Goal: Transaction & Acquisition: Download file/media

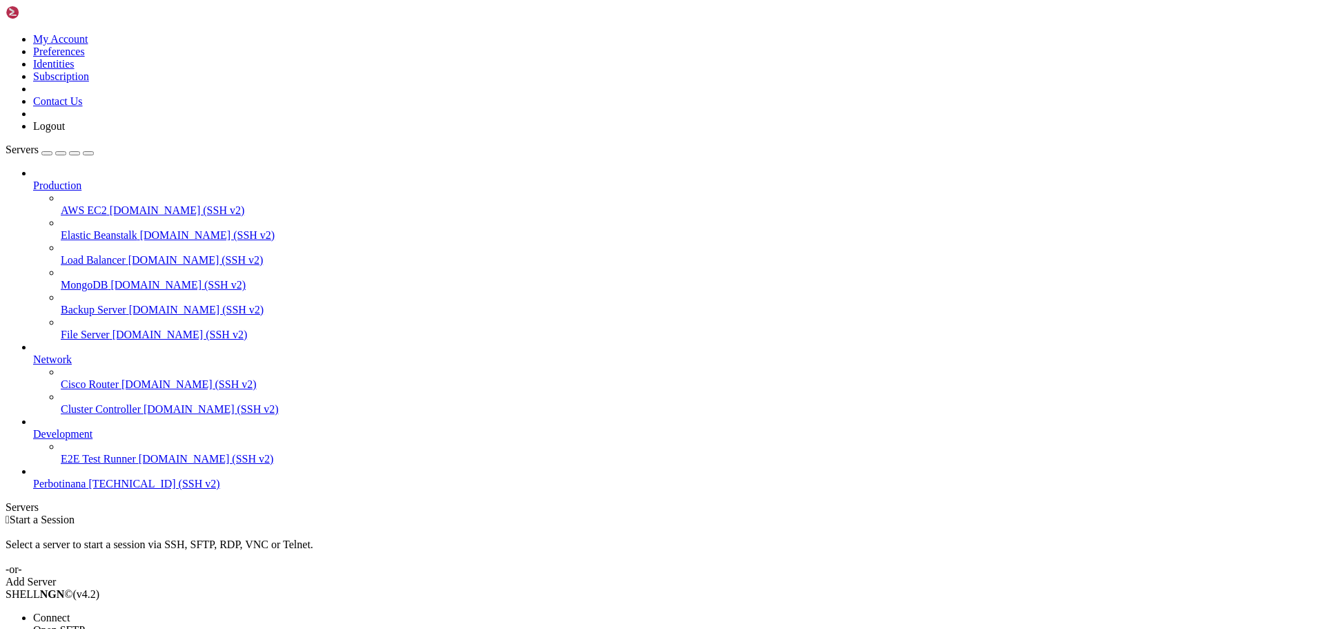
click at [152, 612] on li "Connect" at bounding box center [96, 618] width 126 height 12
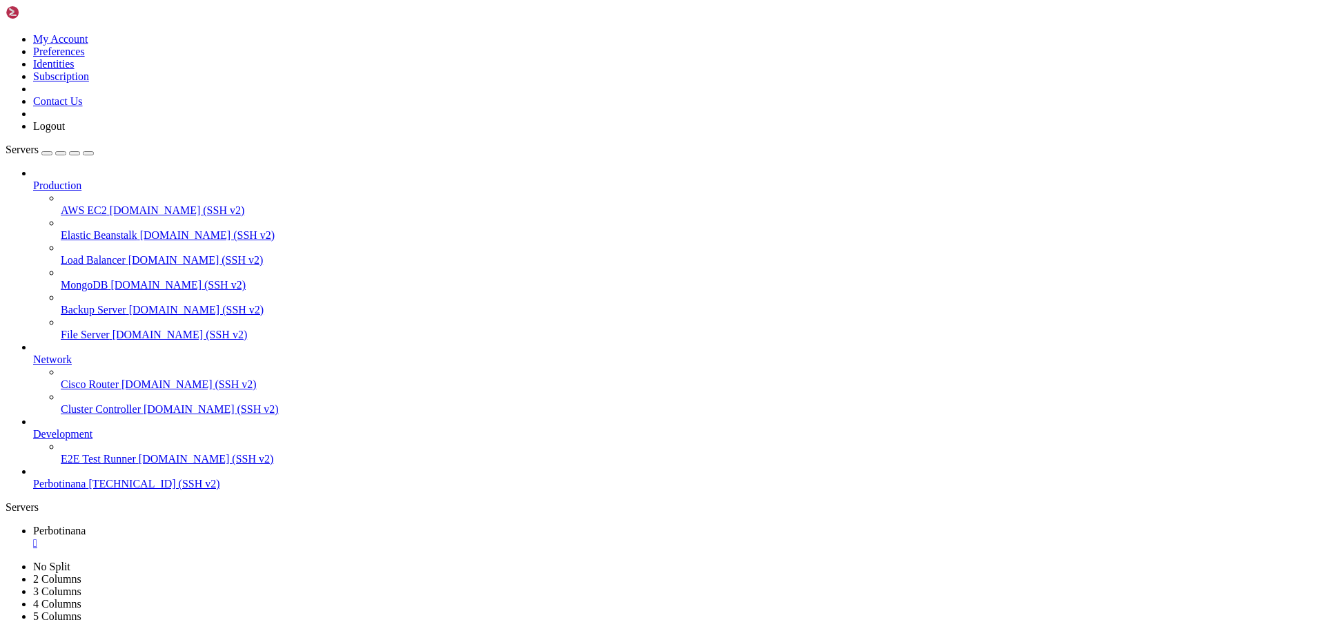
scroll to position [82, 0]
click at [86, 525] on span "Perbotinana" at bounding box center [59, 531] width 52 height 12
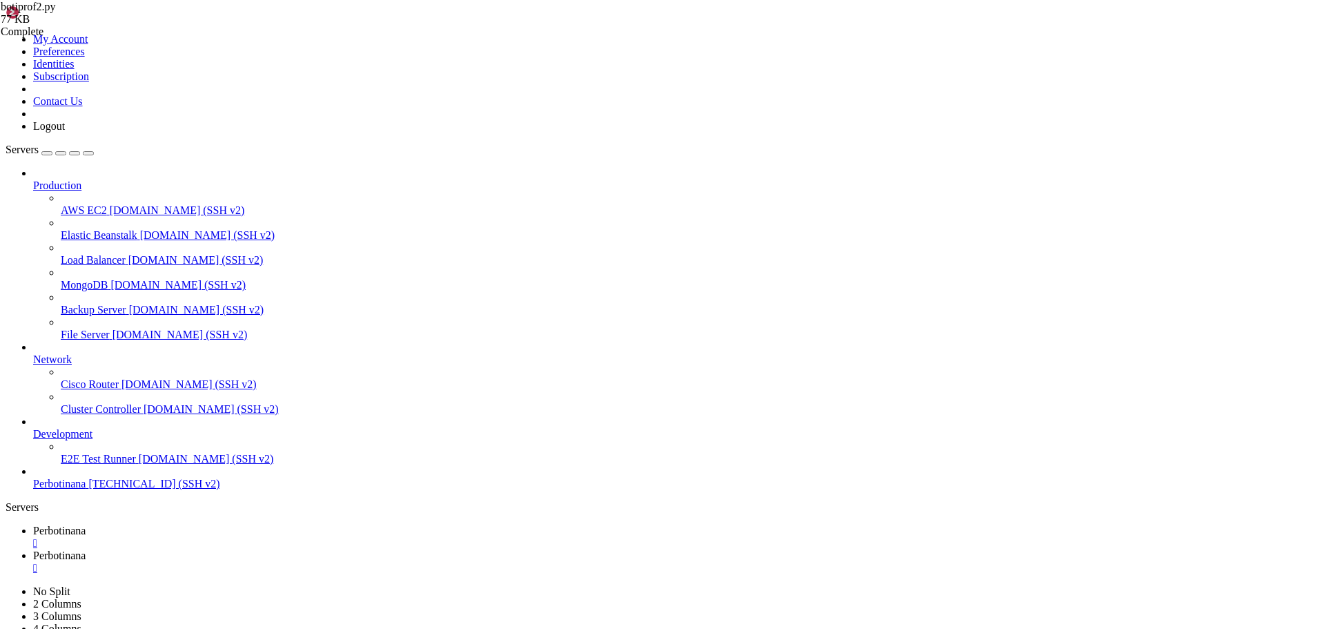
click at [86, 549] on span "Perbotinana" at bounding box center [59, 555] width 52 height 12
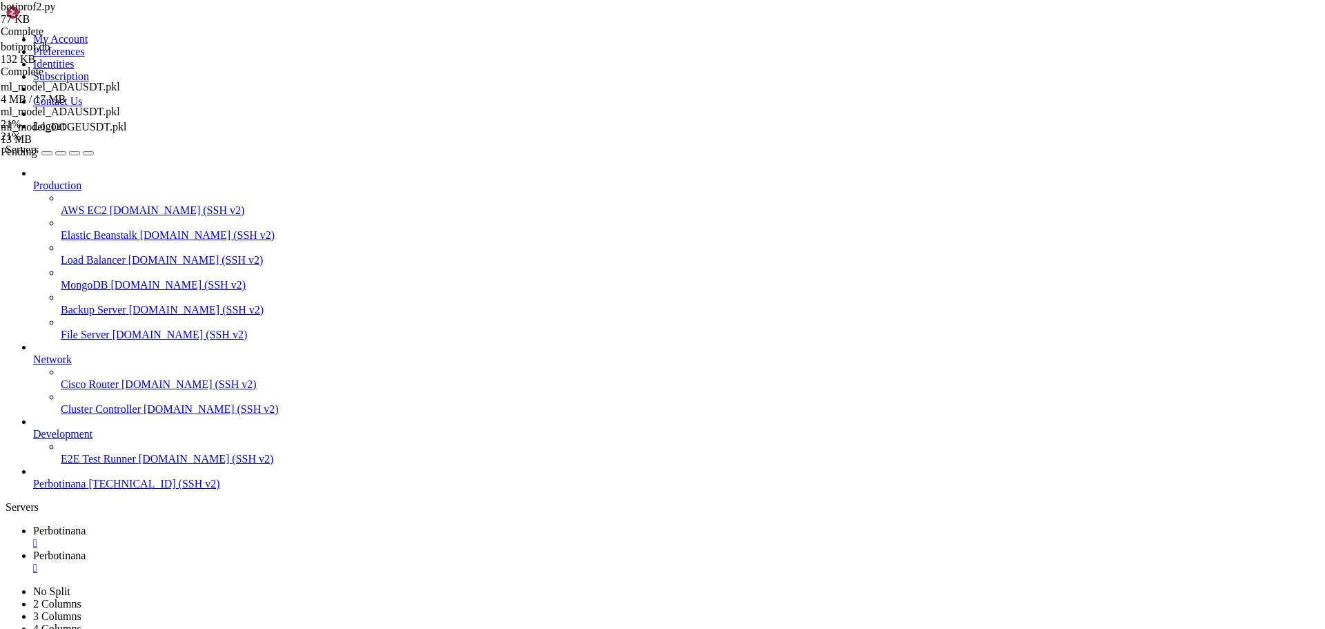
drag, startPoint x: 282, startPoint y: 333, endPoint x: 291, endPoint y: 355, distance: 24.1
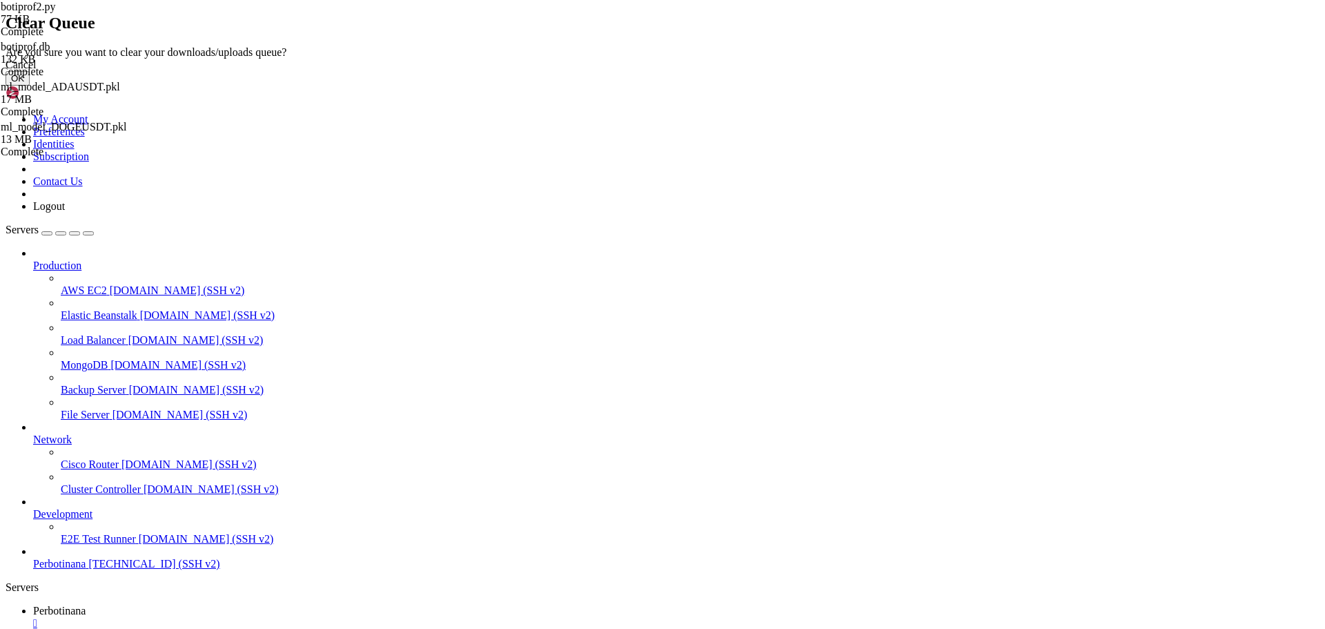
click at [30, 86] on button "OK" at bounding box center [18, 78] width 24 height 14
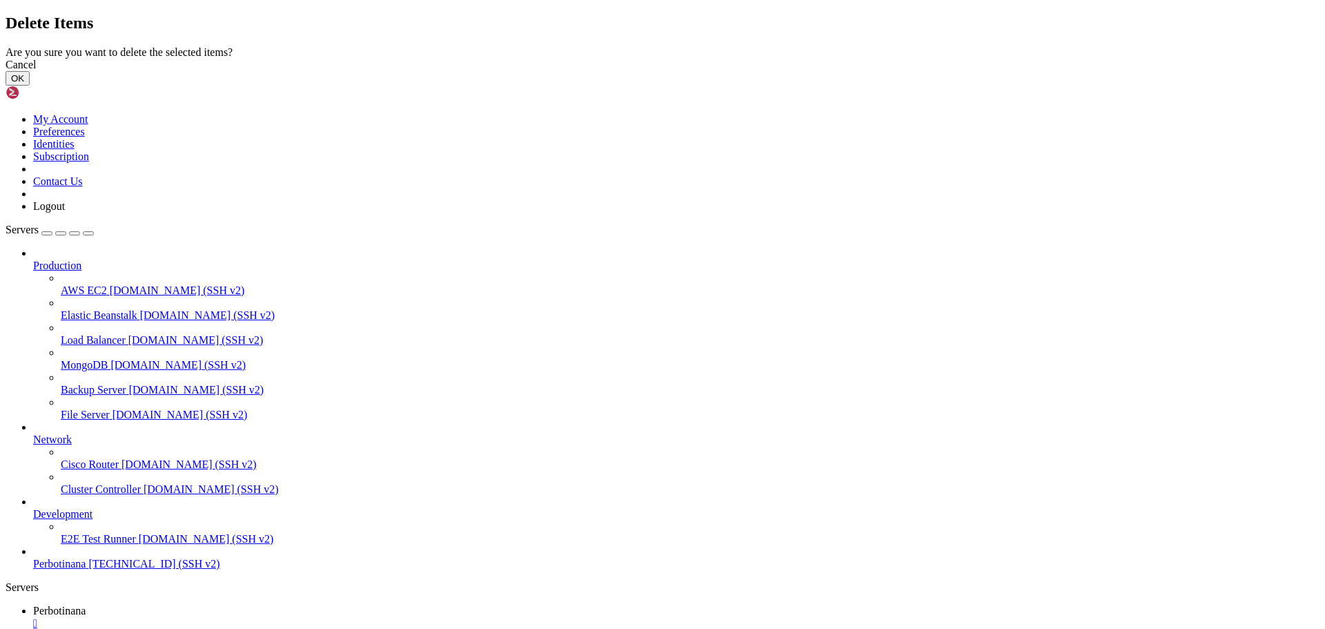
click at [30, 86] on button "OK" at bounding box center [18, 78] width 24 height 14
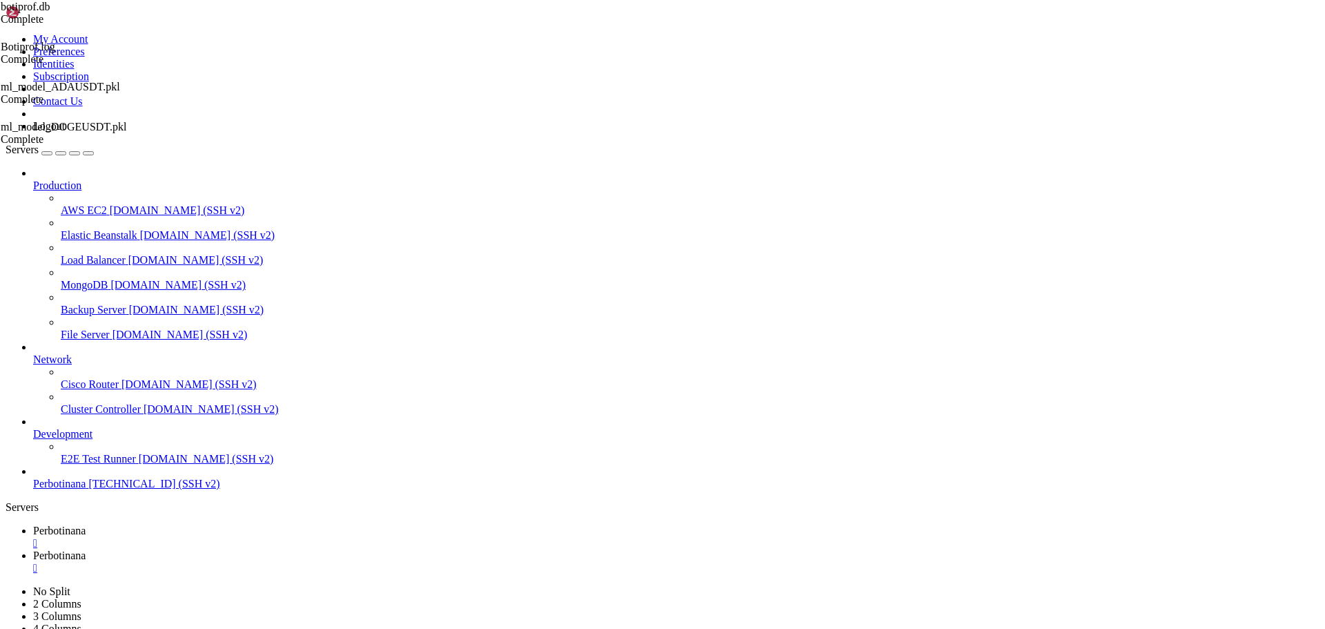
click at [86, 525] on span "Perbotinana" at bounding box center [59, 531] width 52 height 12
click at [86, 549] on span "Perbotinana" at bounding box center [59, 555] width 52 height 12
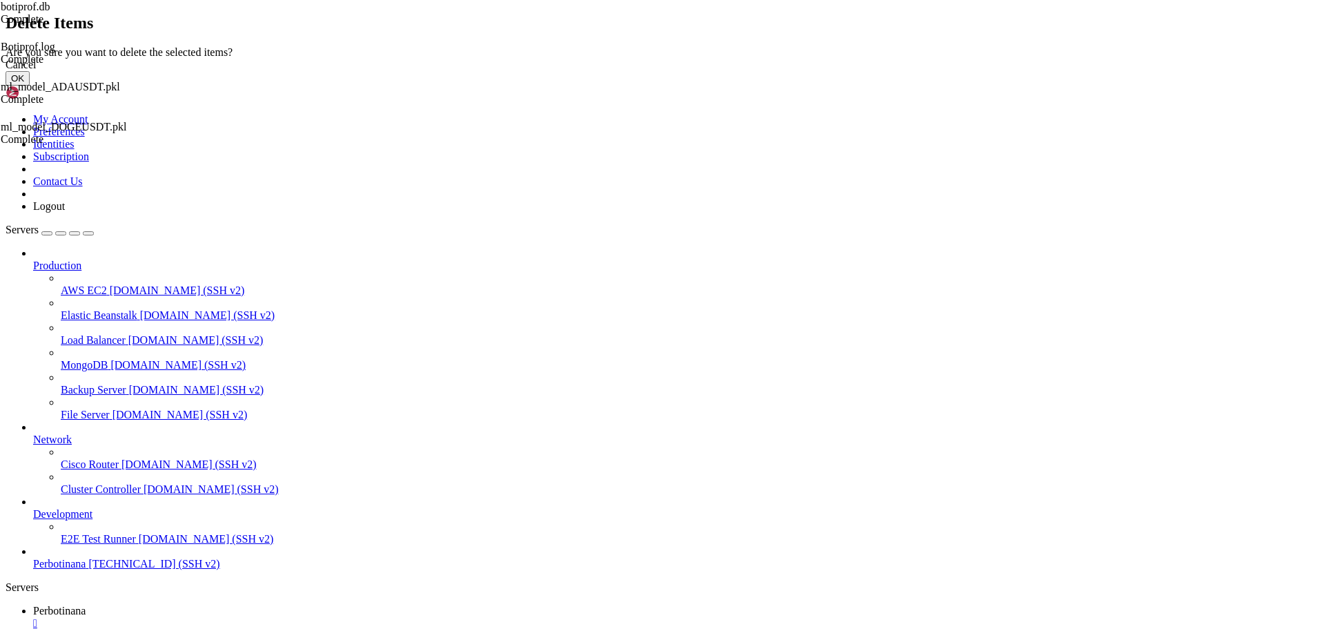
click at [30, 86] on button "OK" at bounding box center [18, 78] width 24 height 14
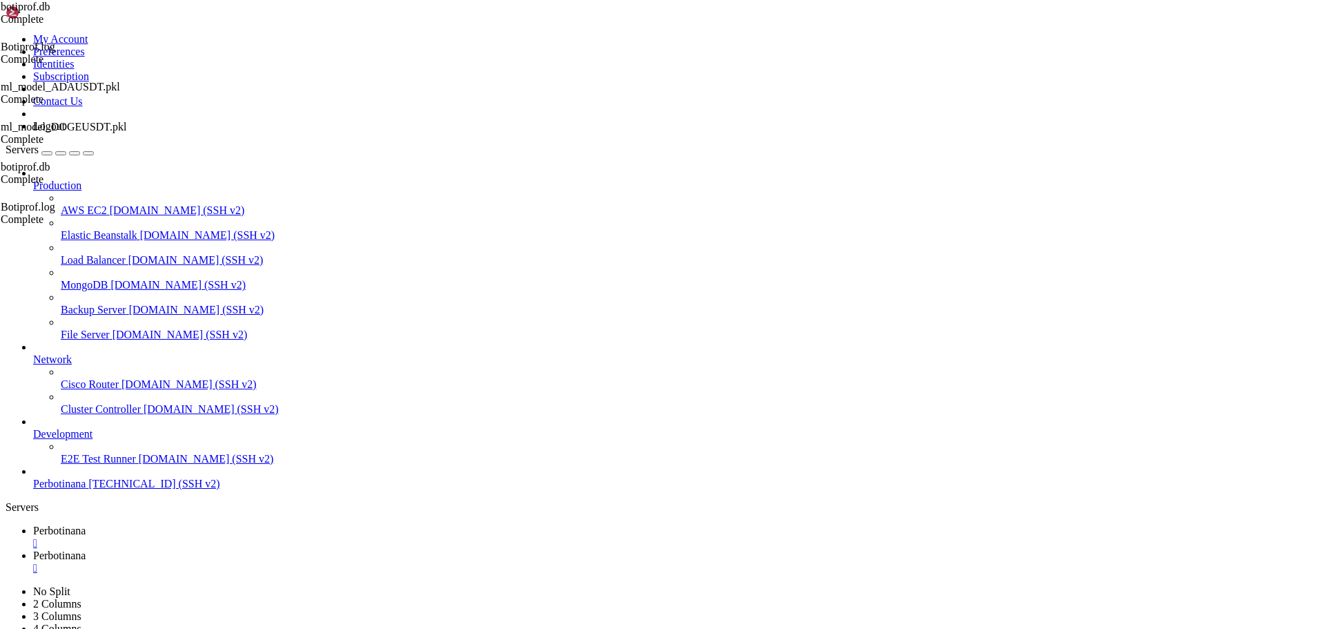
click at [211, 525] on link "Perbotinana " at bounding box center [676, 537] width 1287 height 25
click at [86, 549] on span "Perbotinana" at bounding box center [59, 555] width 52 height 12
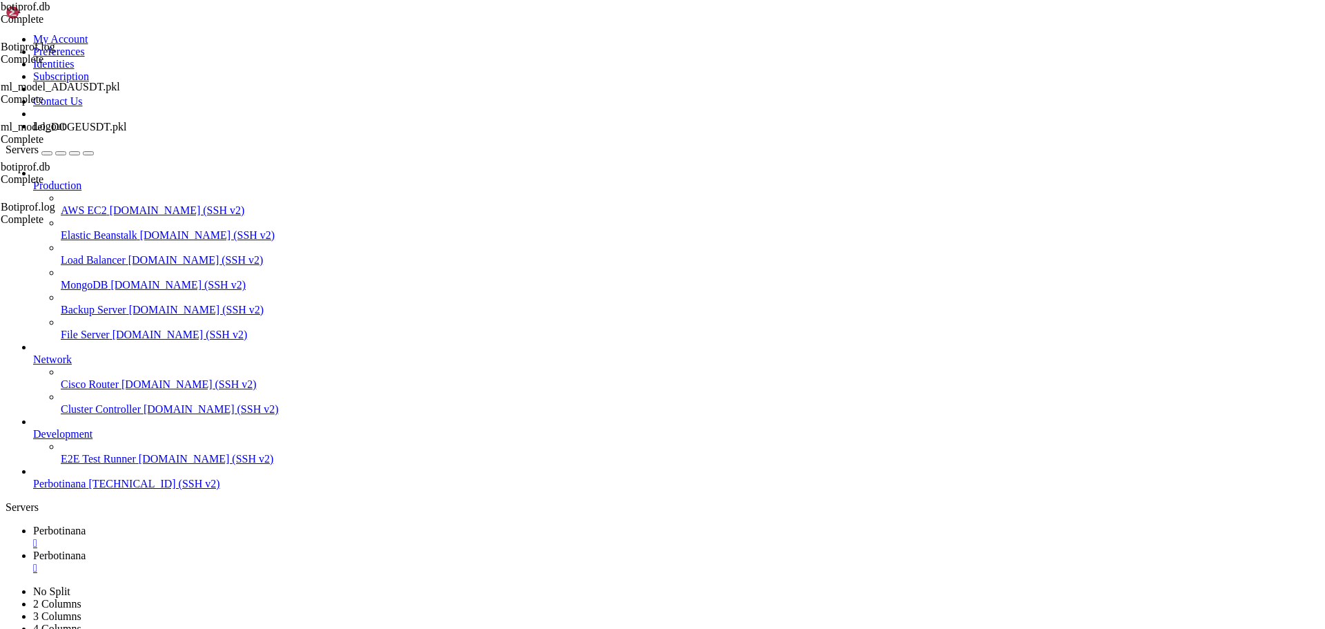
click at [86, 525] on span "Perbotinana" at bounding box center [59, 531] width 52 height 12
click at [86, 549] on span "Perbotinana" at bounding box center [59, 555] width 52 height 12
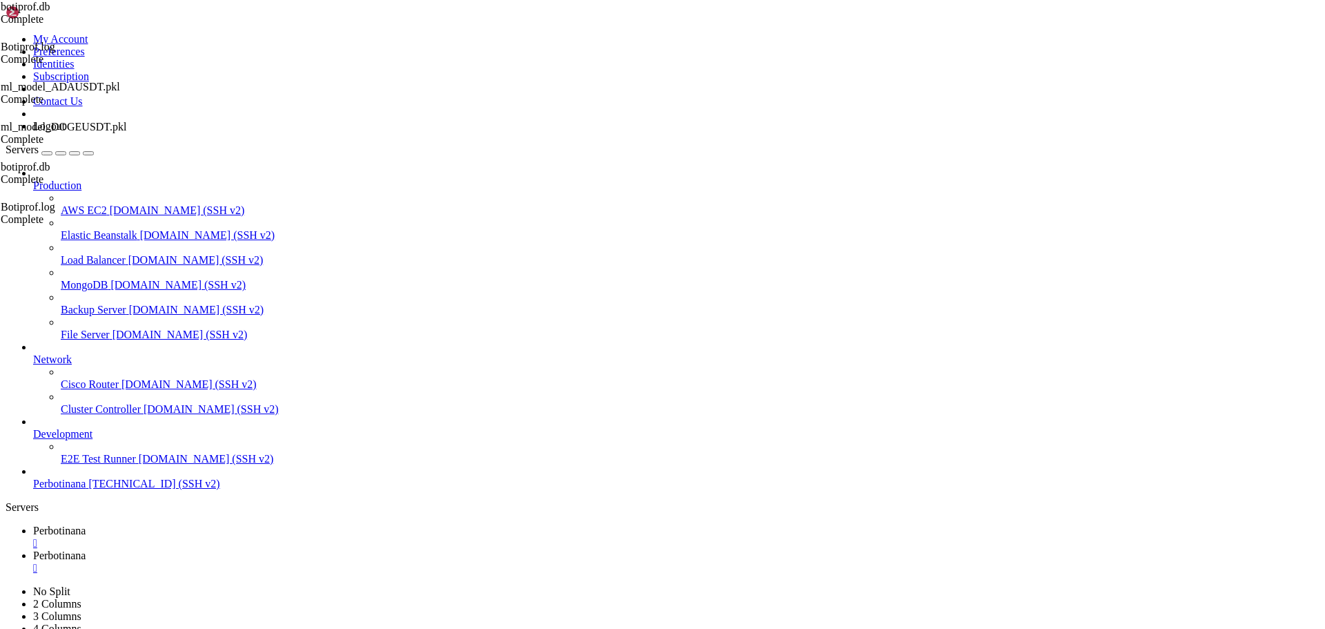
type input "/root/BOTI2"
click at [364, 562] on div "" at bounding box center [676, 568] width 1287 height 12
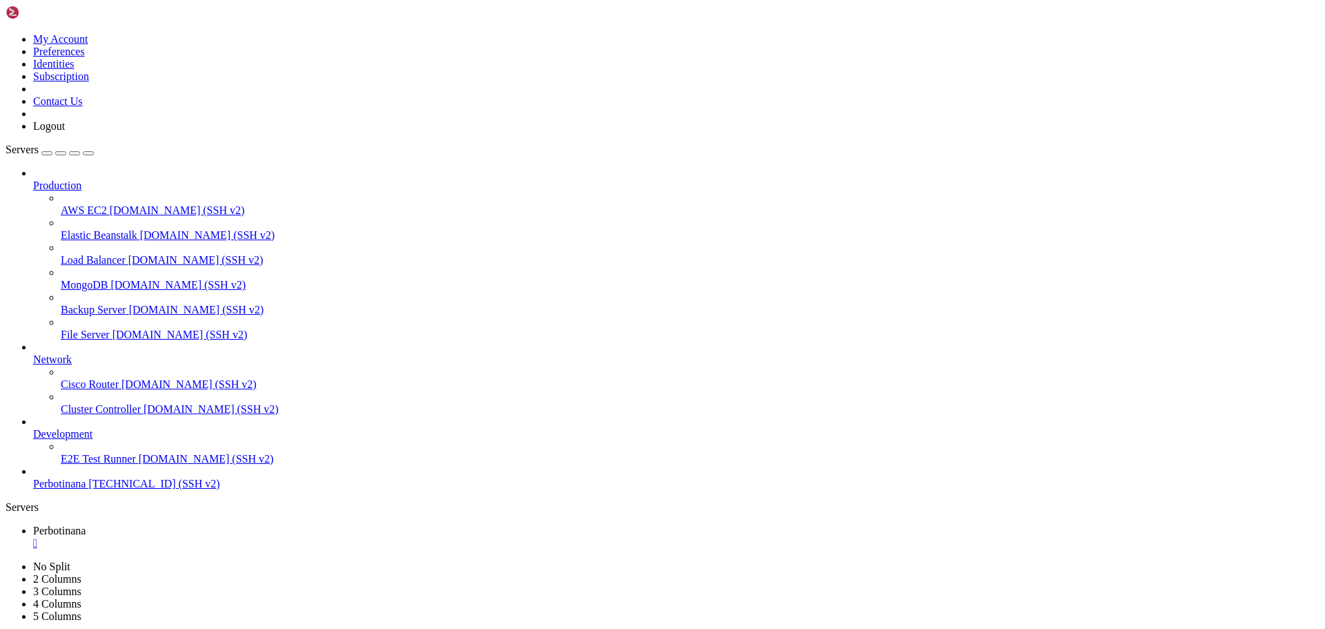
click at [262, 537] on div "" at bounding box center [676, 543] width 1287 height 12
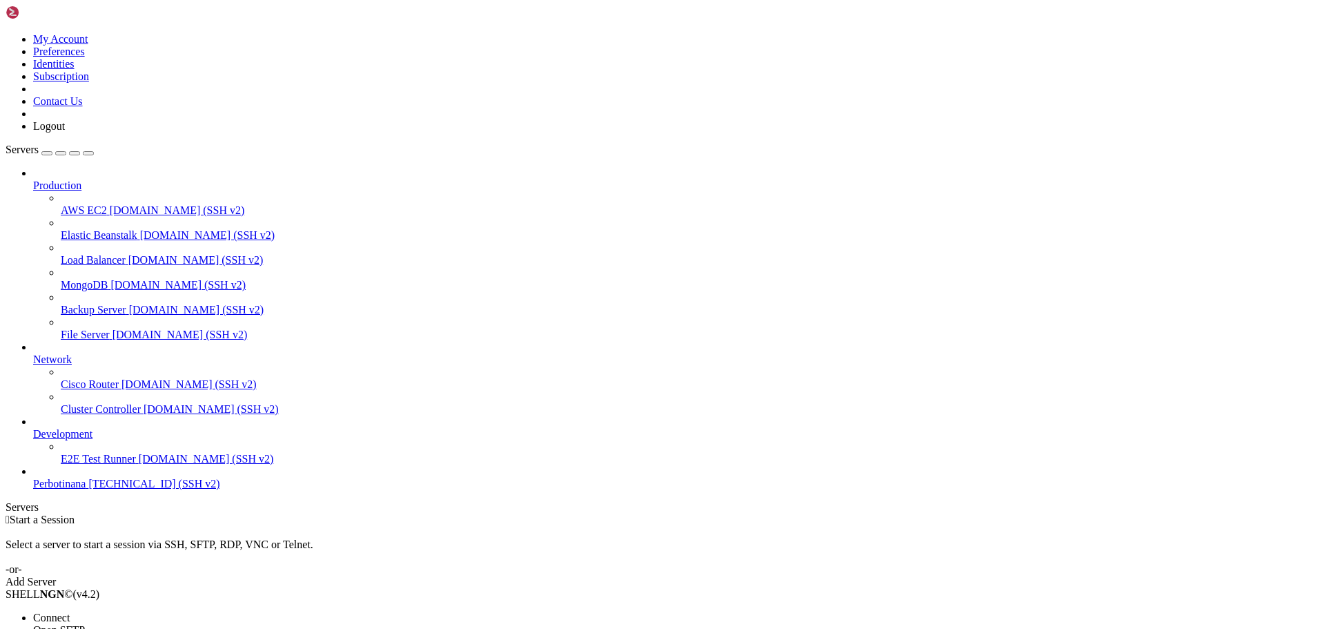
click at [85, 624] on span "Open SFTP" at bounding box center [59, 630] width 52 height 12
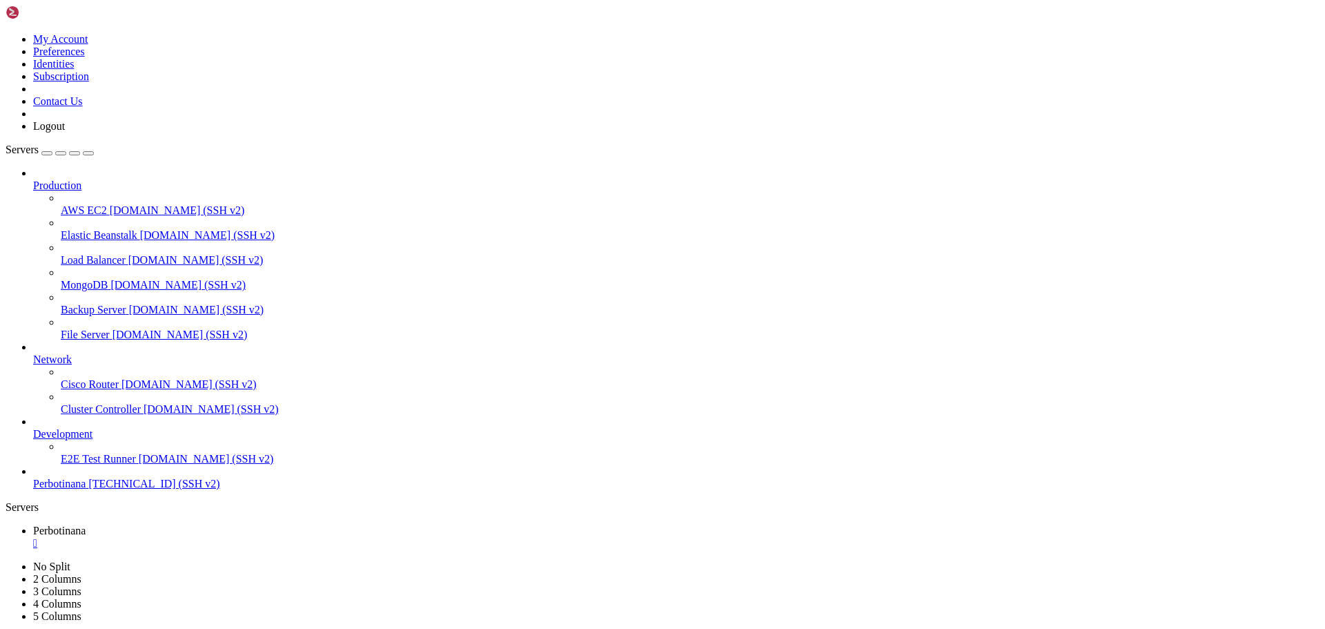
type input "/root/BOTI2"
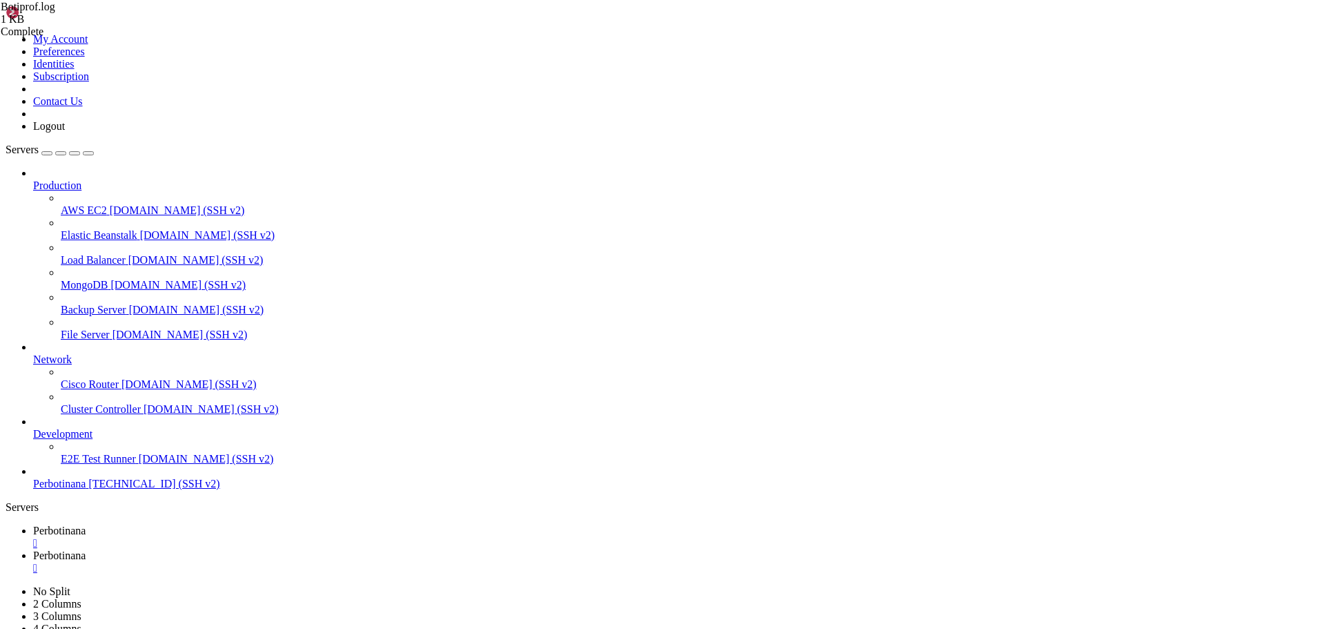
scroll to position [0, 0]
click at [264, 537] on div "" at bounding box center [676, 543] width 1287 height 12
click at [259, 537] on div "" at bounding box center [676, 543] width 1287 height 12
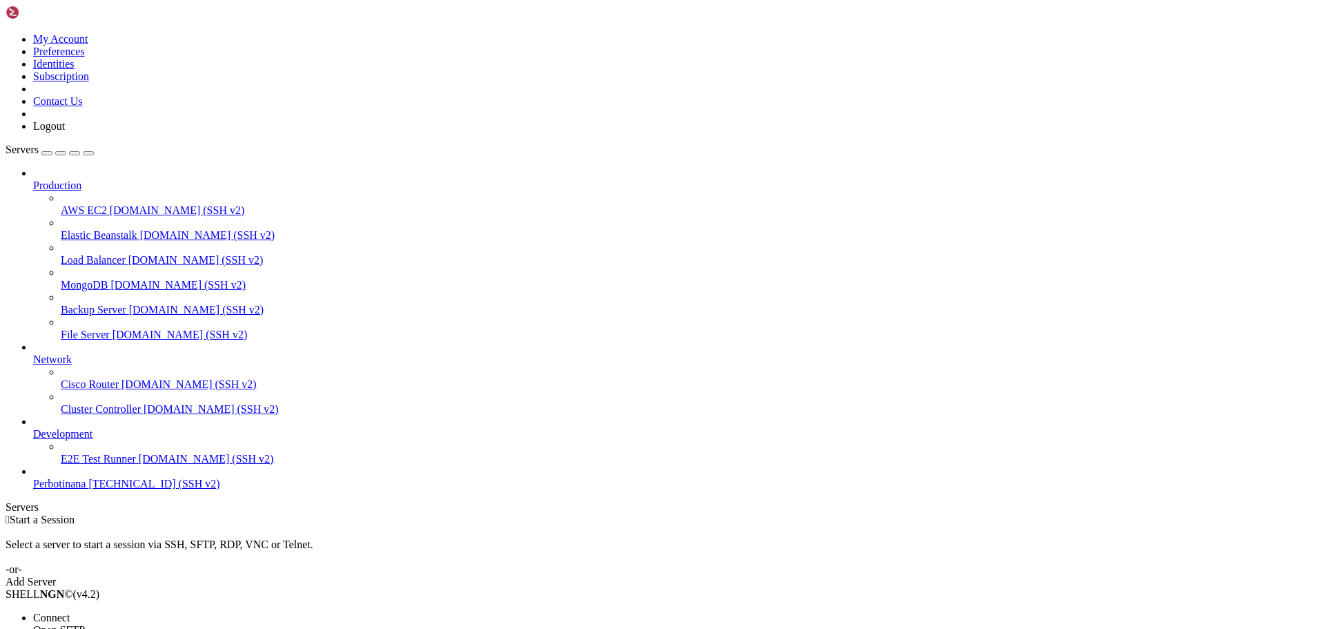
click at [70, 612] on span "Connect" at bounding box center [51, 618] width 37 height 12
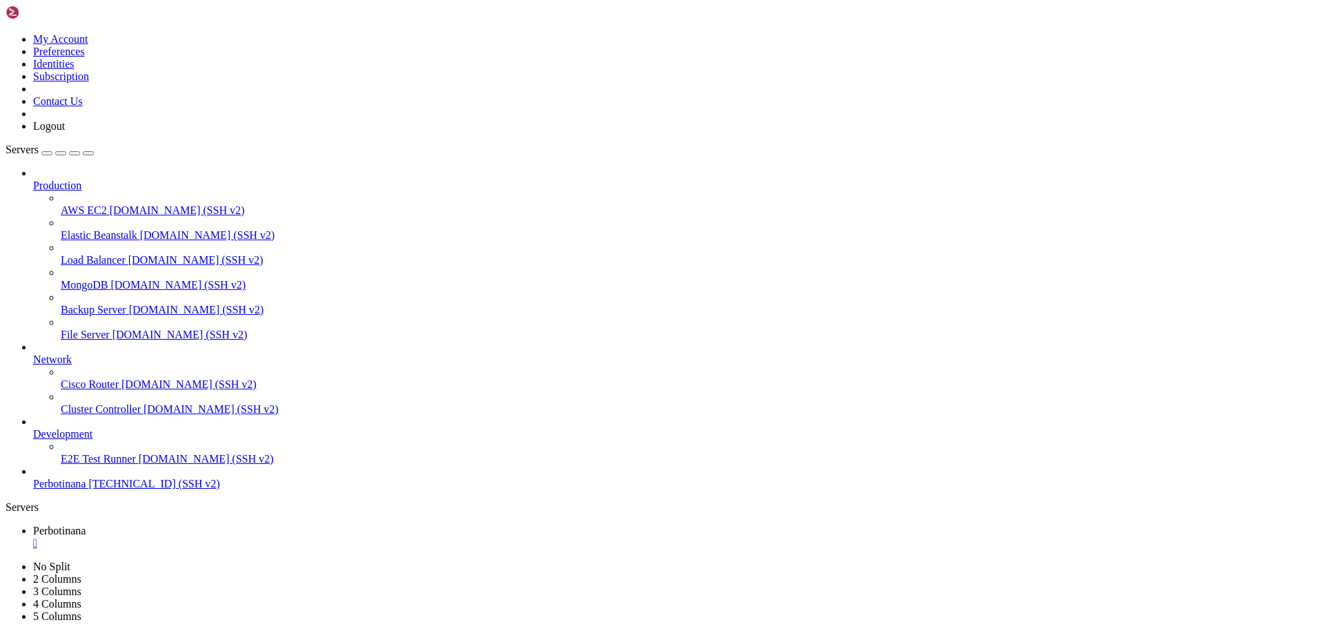
scroll to position [12, 0]
click at [266, 537] on div "" at bounding box center [676, 543] width 1287 height 12
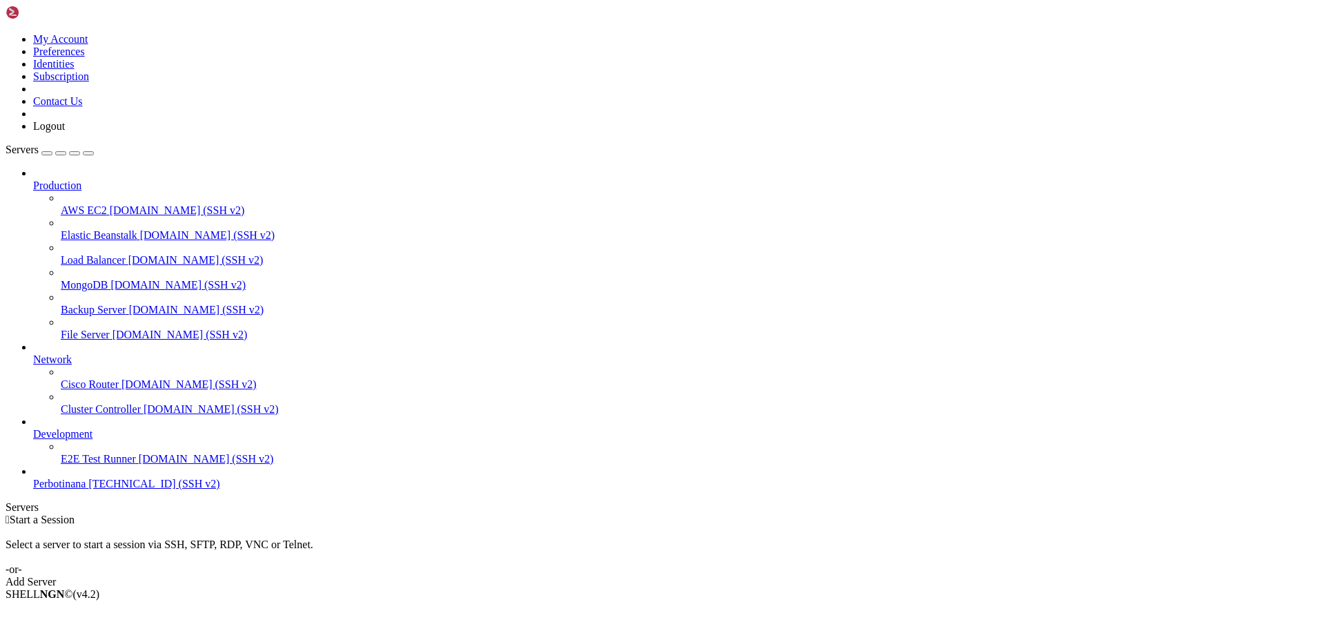
drag, startPoint x: 0, startPoint y: 0, endPoint x: 90, endPoint y: 522, distance: 530.2
click at [159, 624] on li "Open SFTP" at bounding box center [96, 630] width 126 height 12
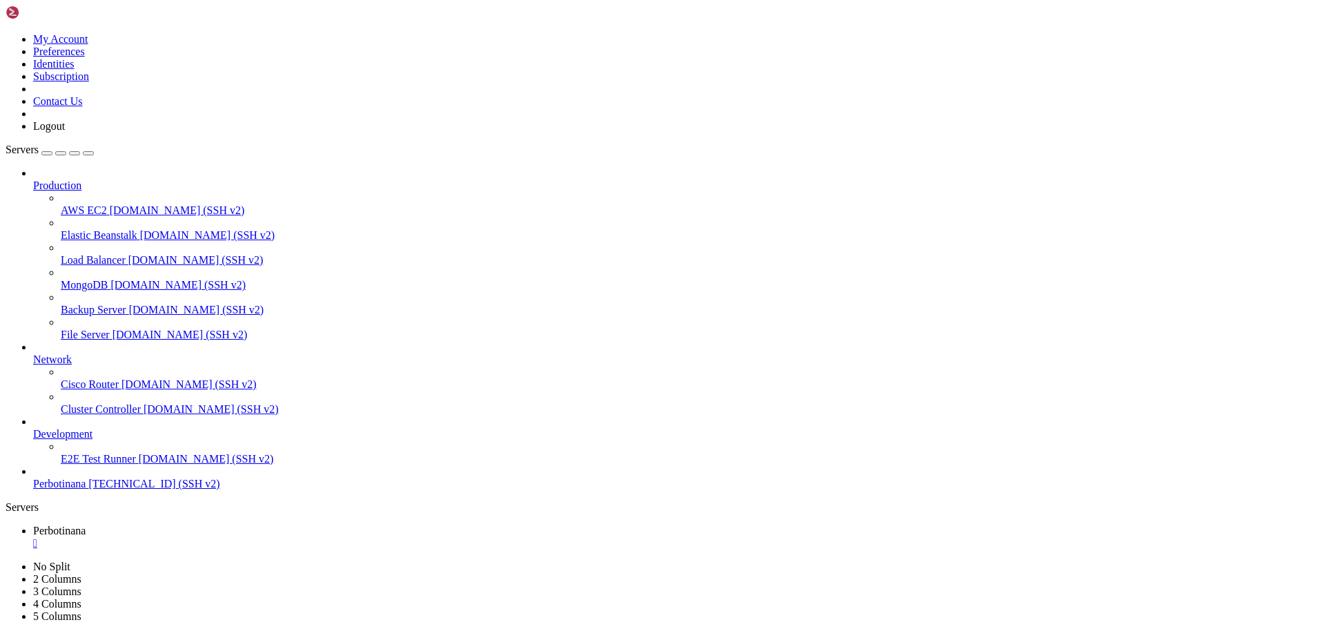
type input "/root"
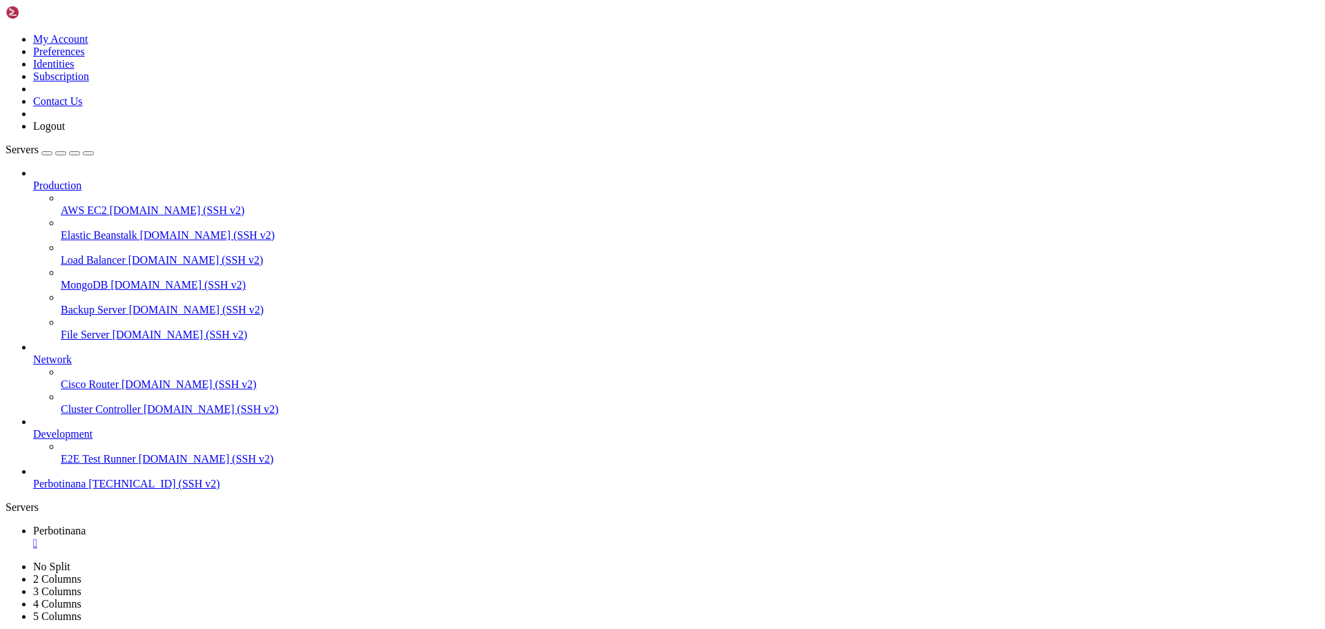
click at [268, 525] on link "Perbotinana " at bounding box center [676, 537] width 1287 height 25
click at [260, 537] on div "" at bounding box center [676, 543] width 1287 height 12
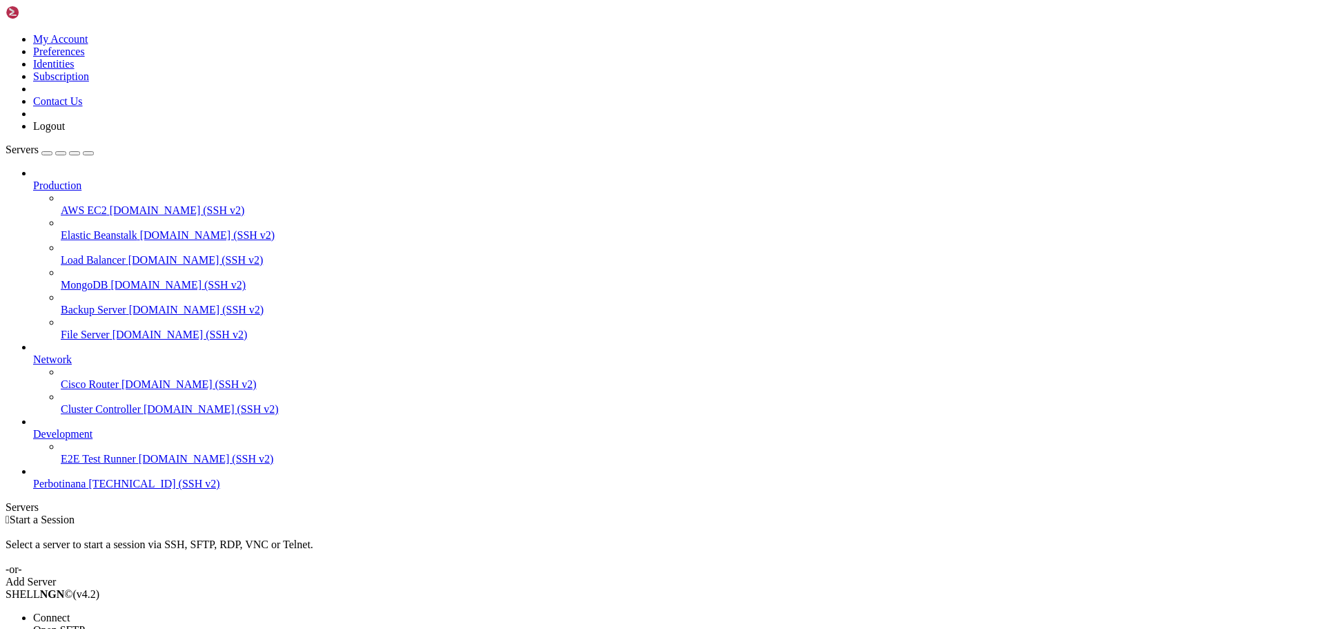
click at [159, 624] on li "Open SFTP" at bounding box center [96, 630] width 126 height 12
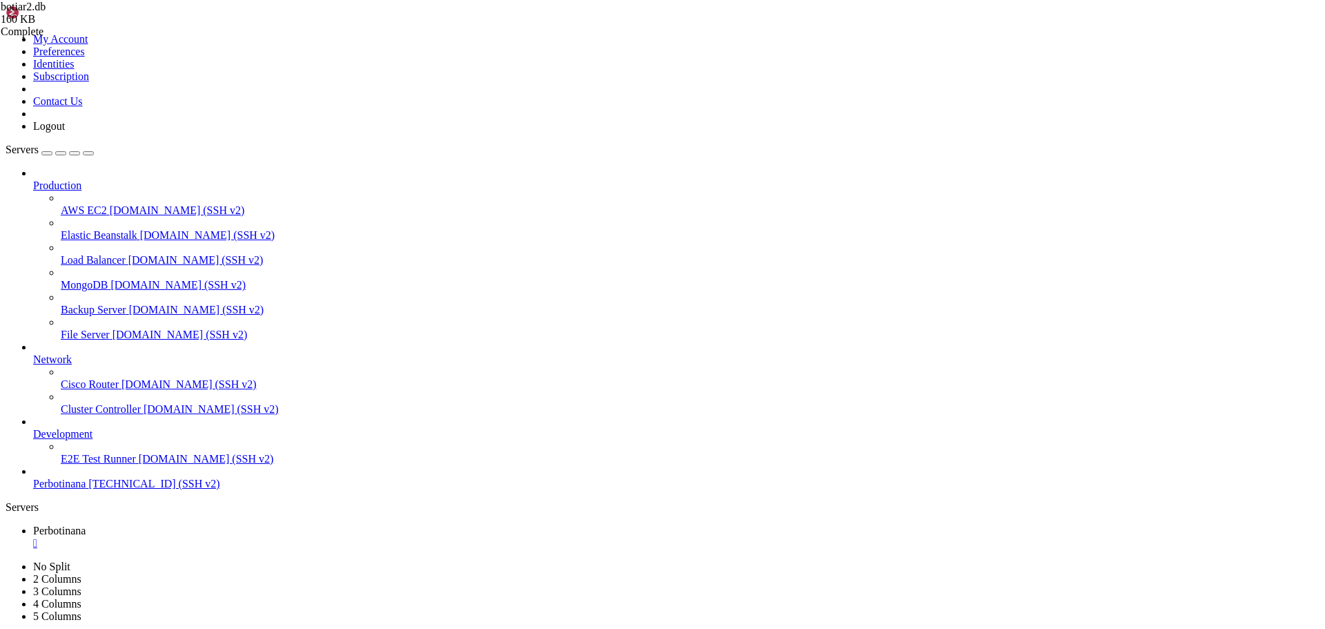
type input "/root"
click at [263, 537] on div "" at bounding box center [676, 543] width 1287 height 12
